Goal: Task Accomplishment & Management: Complete application form

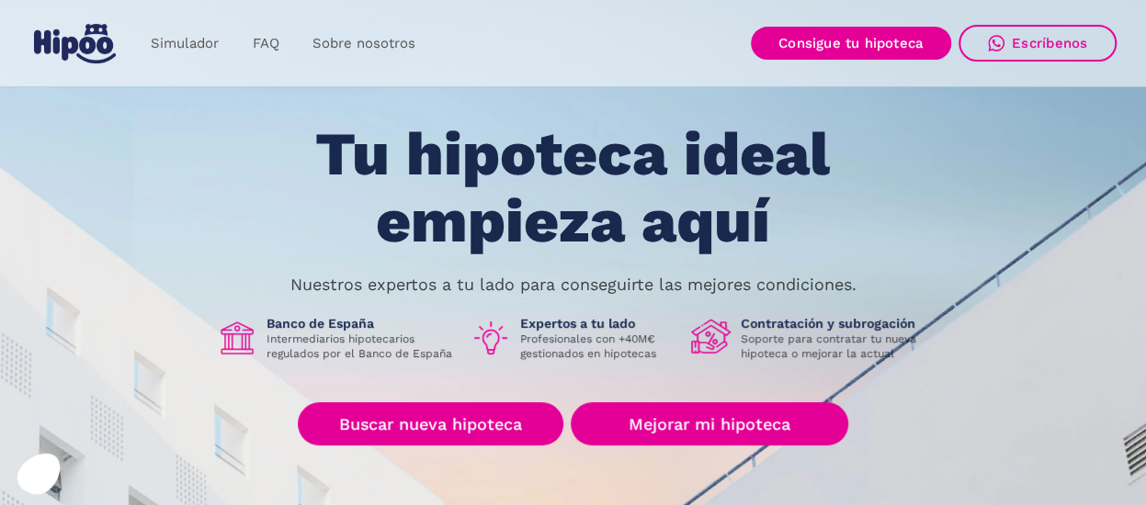
scroll to position [61, 0]
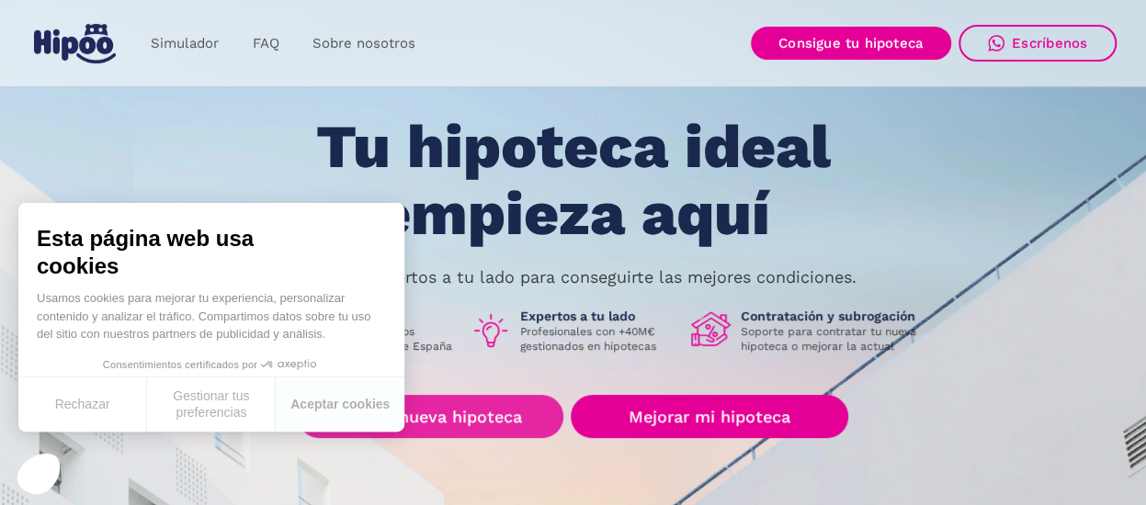
click at [476, 406] on link "Buscar nueva hipoteca" at bounding box center [431, 416] width 266 height 43
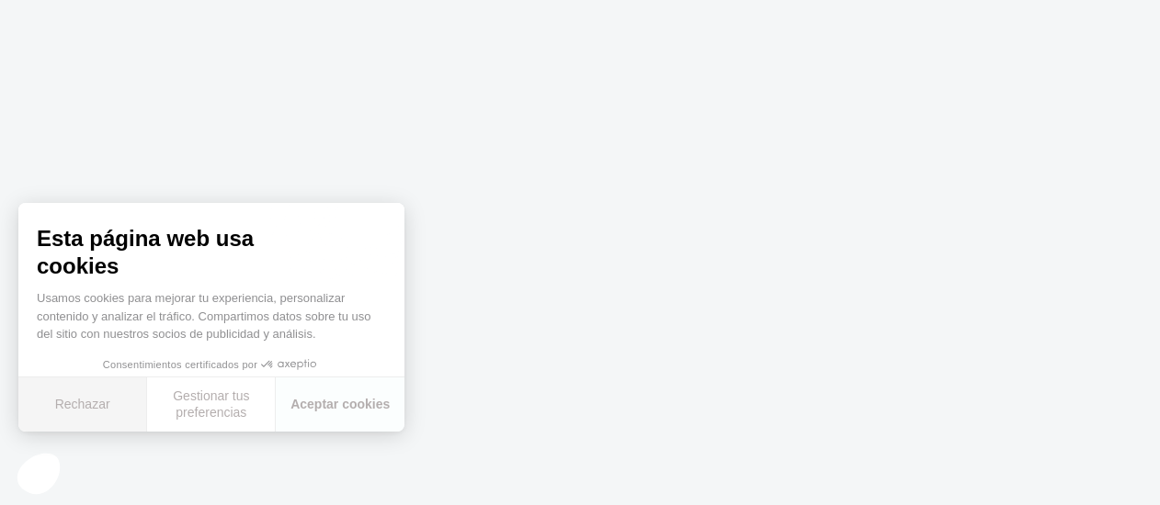
click at [123, 409] on button "Rechazar" at bounding box center [82, 405] width 129 height 54
